Goal: Information Seeking & Learning: Learn about a topic

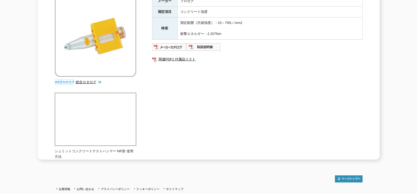
scroll to position [105, 0]
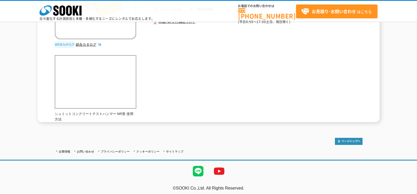
scroll to position [118, 0]
